Goal: Information Seeking & Learning: Find specific fact

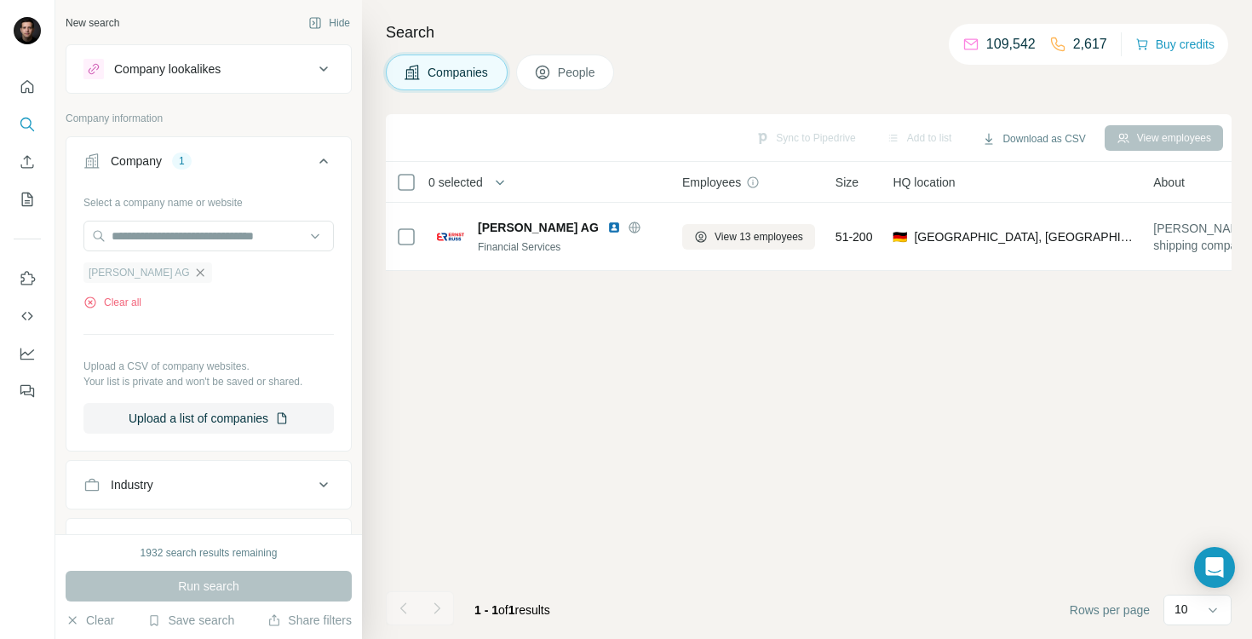
click at [193, 277] on icon "button" at bounding box center [200, 273] width 14 height 14
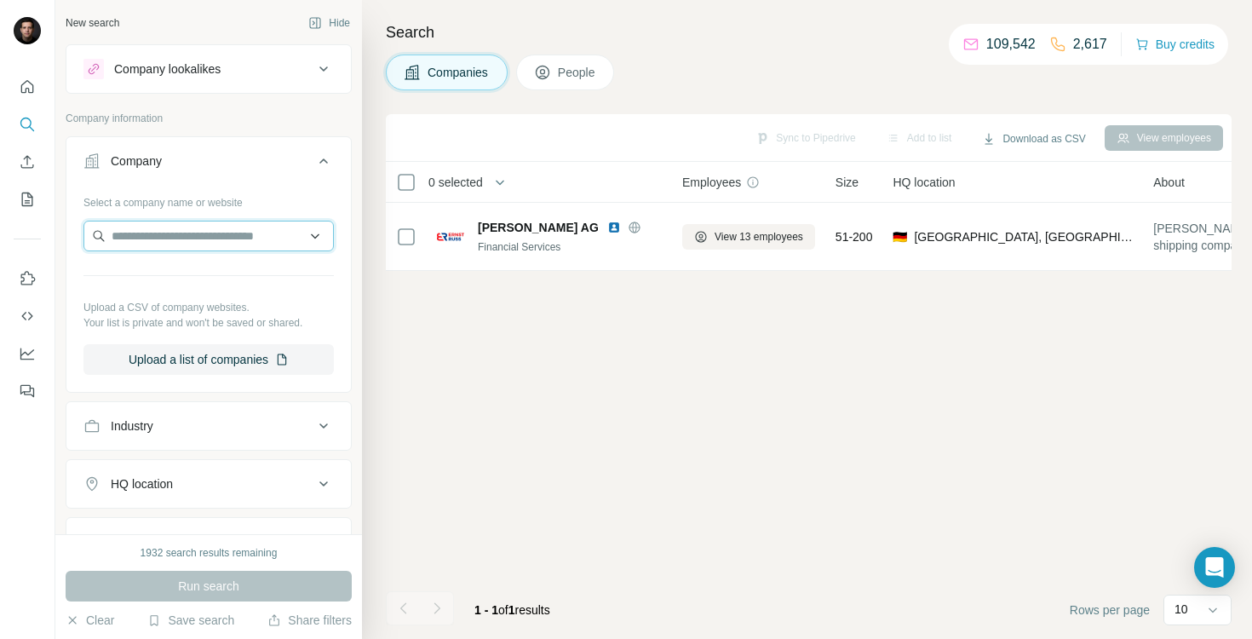
click at [161, 238] on input "text" at bounding box center [208, 236] width 250 height 31
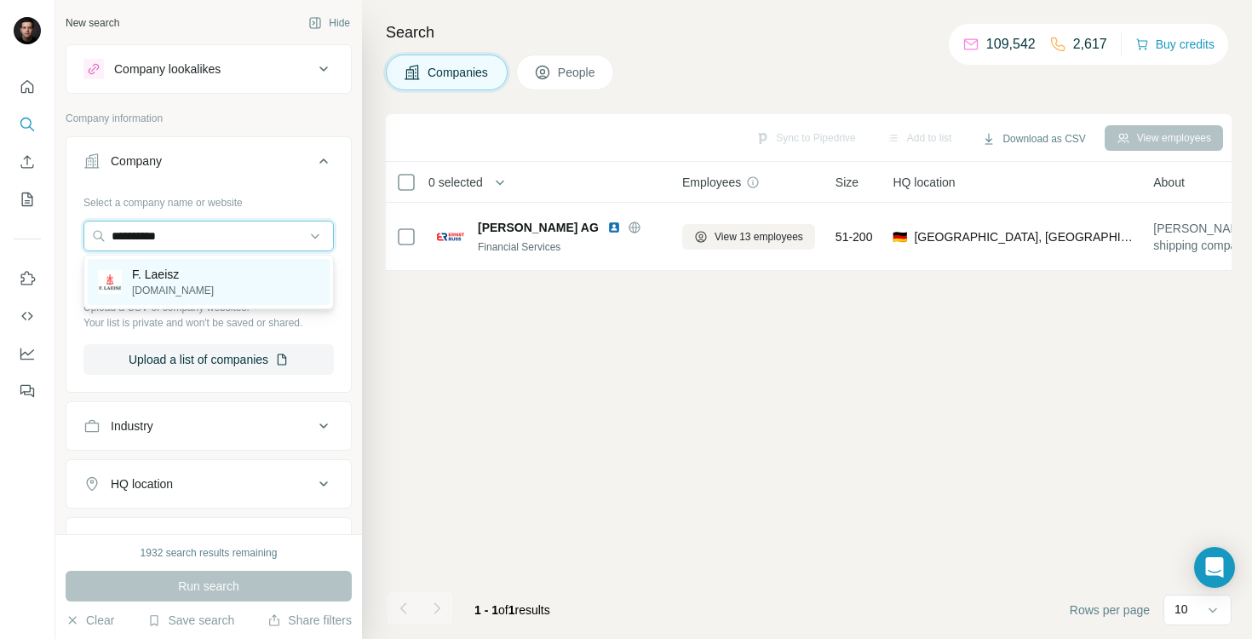
type input "**********"
click at [185, 280] on div "F. Laeisz [DOMAIN_NAME]" at bounding box center [209, 282] width 242 height 46
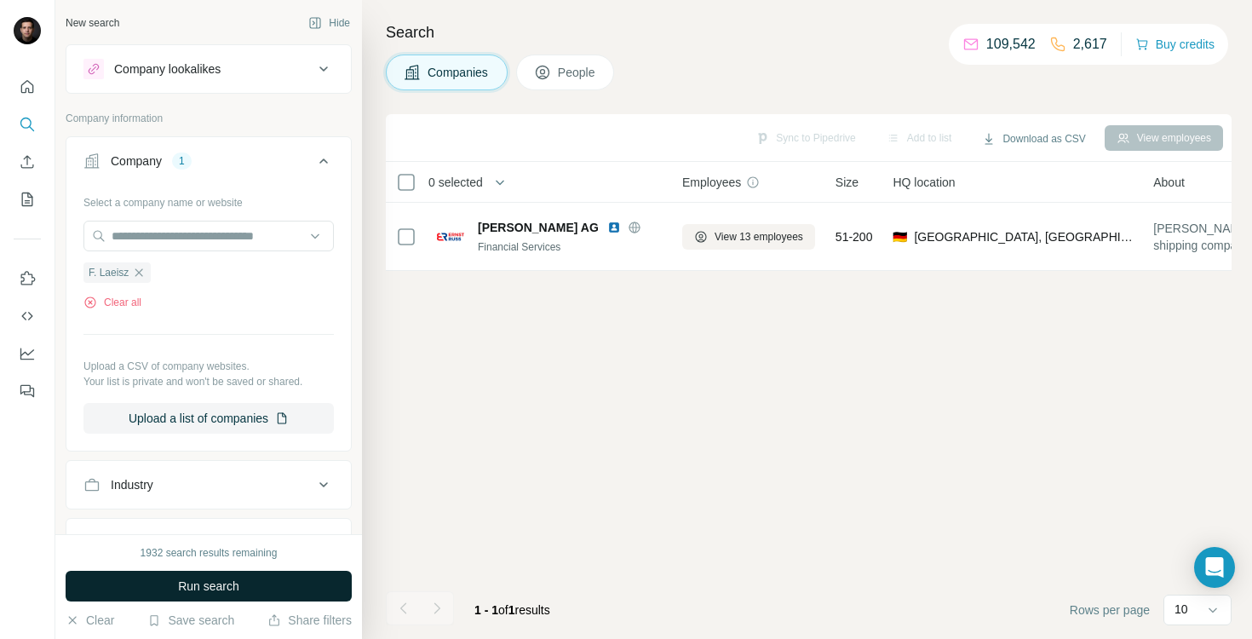
click at [197, 584] on span "Run search" at bounding box center [208, 585] width 61 height 17
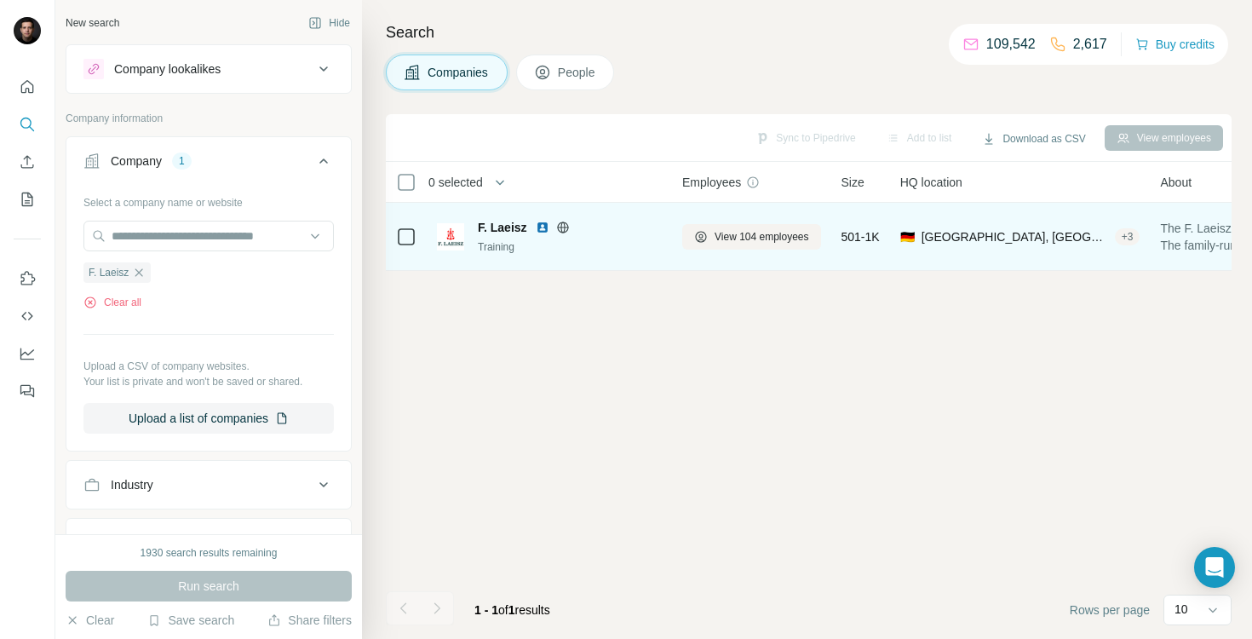
click at [541, 223] on img at bounding box center [543, 228] width 14 height 14
click at [741, 233] on span "View 104 employees" at bounding box center [761, 236] width 95 height 15
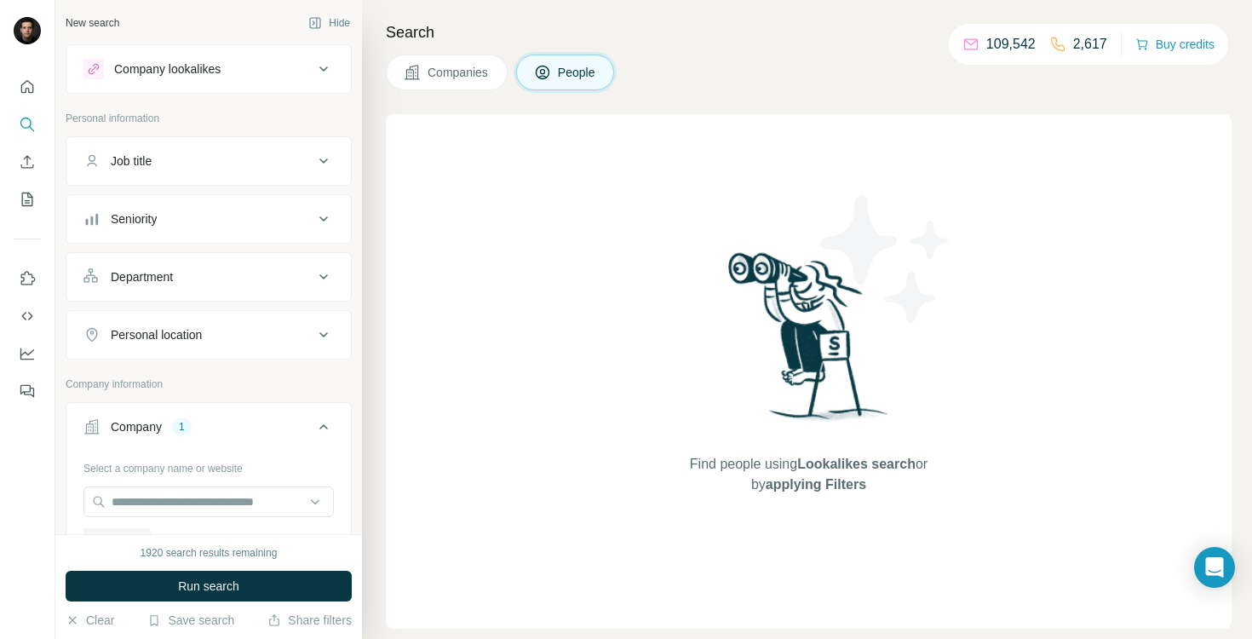
click at [466, 77] on span "Companies" at bounding box center [458, 72] width 62 height 17
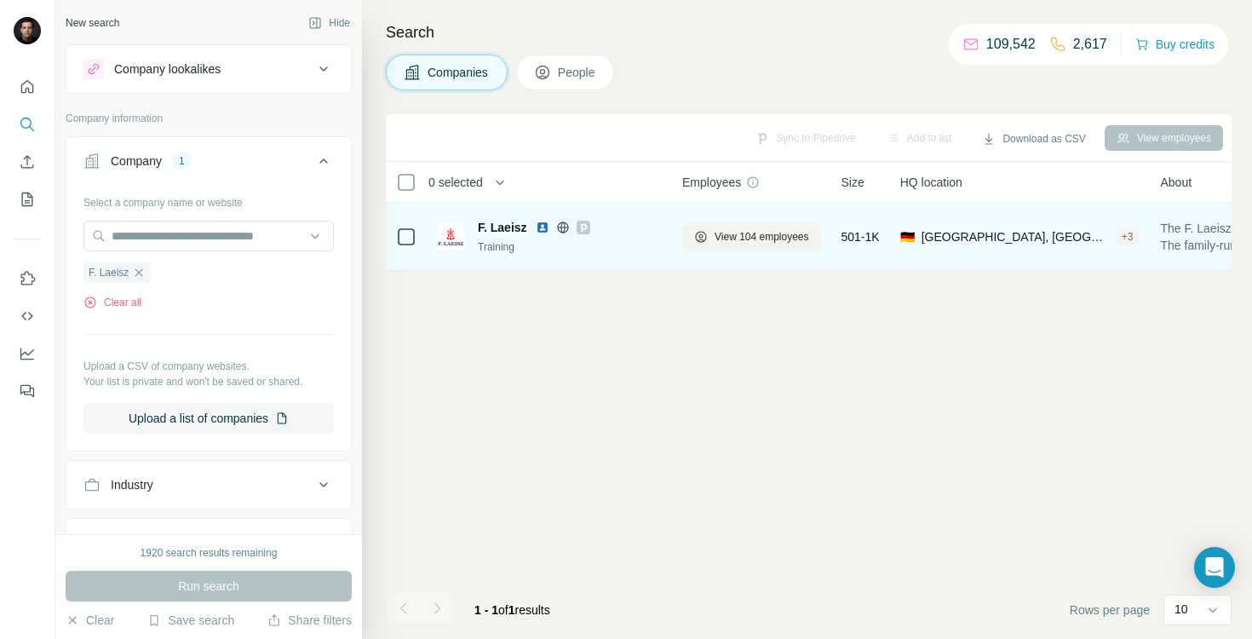
click at [541, 230] on img at bounding box center [543, 228] width 14 height 14
drag, startPoint x: 474, startPoint y: 226, endPoint x: 528, endPoint y: 228, distance: 53.7
click at [528, 228] on div "F. Laeisz Training" at bounding box center [549, 237] width 225 height 36
copy span "F. Laeisz"
